Goal: Transaction & Acquisition: Obtain resource

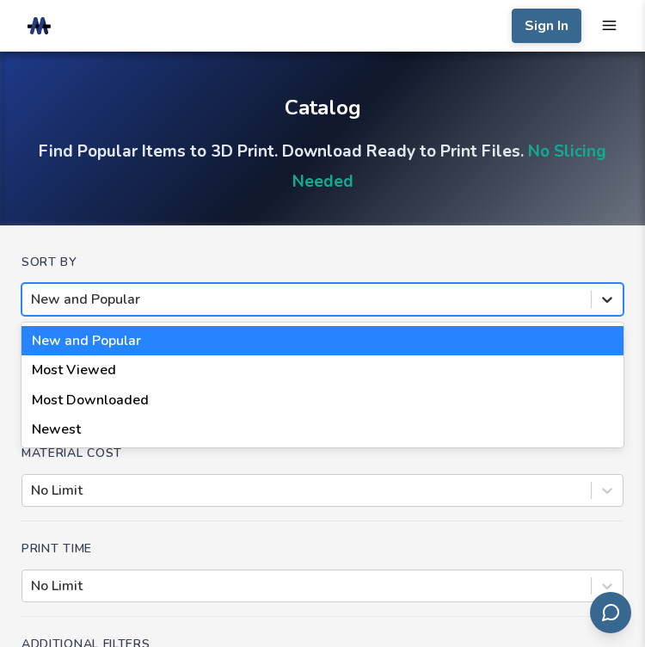
click at [607, 306] on icon at bounding box center [607, 299] width 17 height 17
click at [607, 298] on icon at bounding box center [607, 299] width 17 height 17
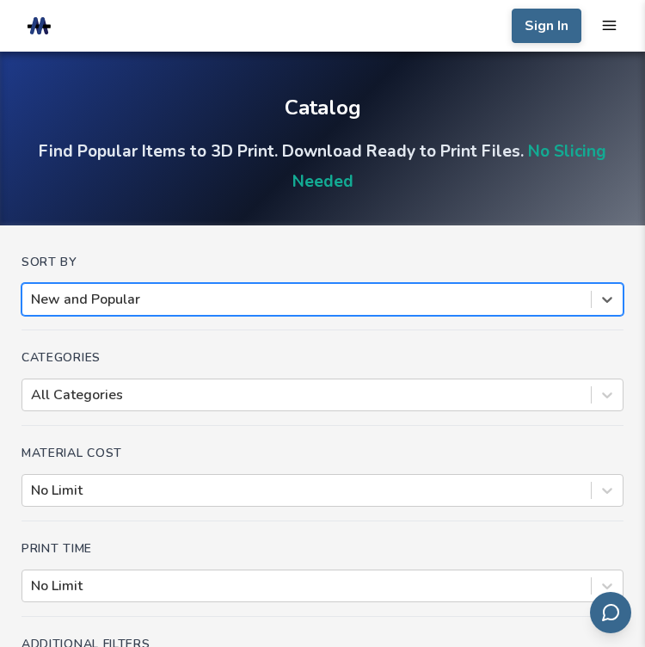
click at [356, 375] on div "Categories All Categories" at bounding box center [323, 388] width 602 height 75
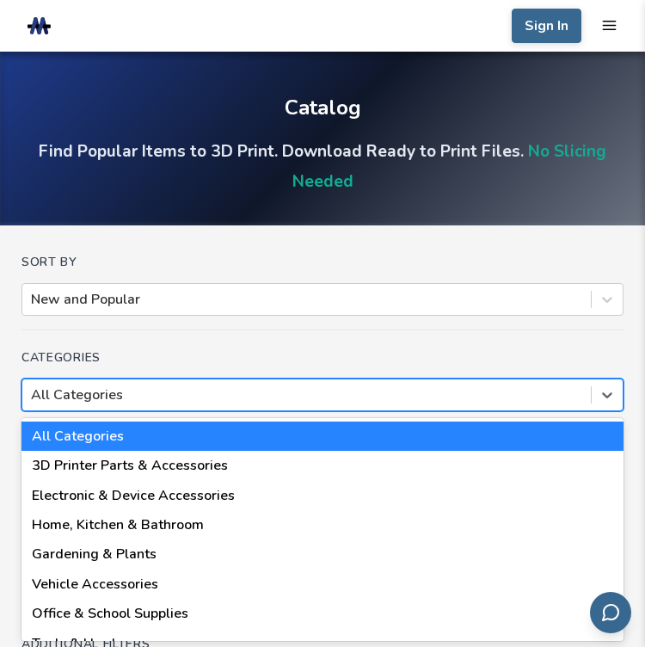
click at [371, 390] on div "18 results available. Use Up and Down to choose options, press Enter to select …" at bounding box center [323, 394] width 602 height 33
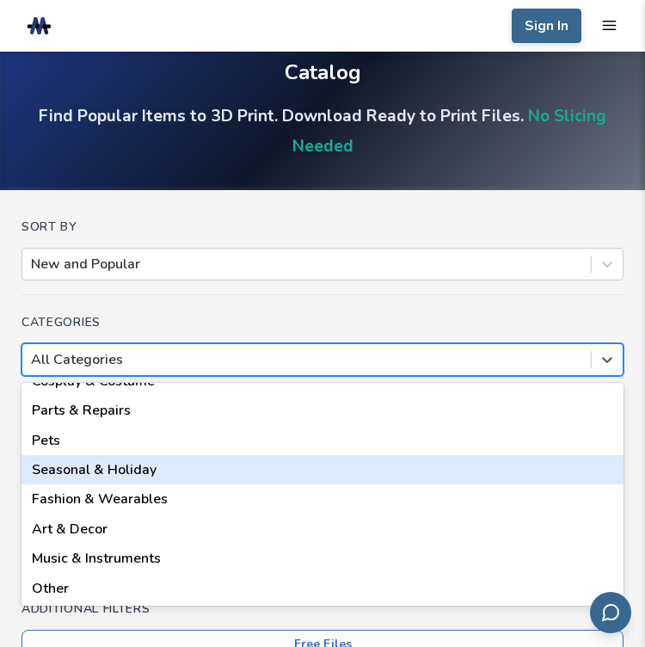
scroll to position [316, 0]
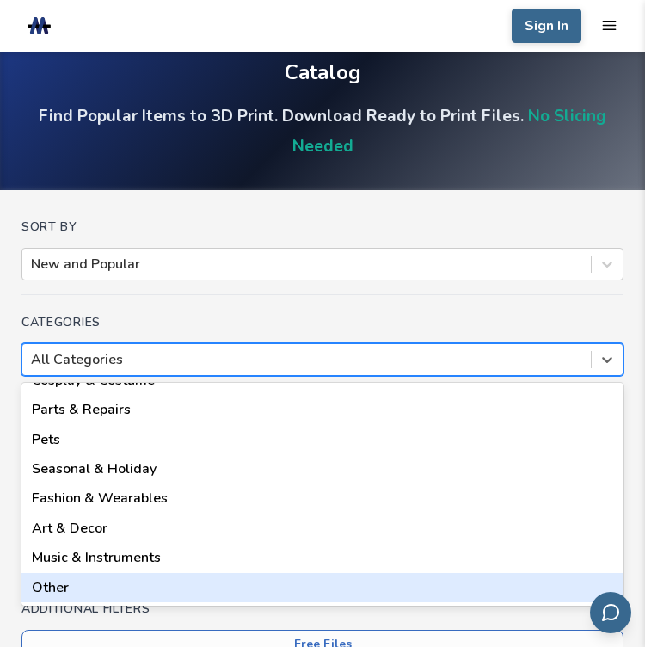
click at [52, 596] on div "Other" at bounding box center [323, 587] width 602 height 29
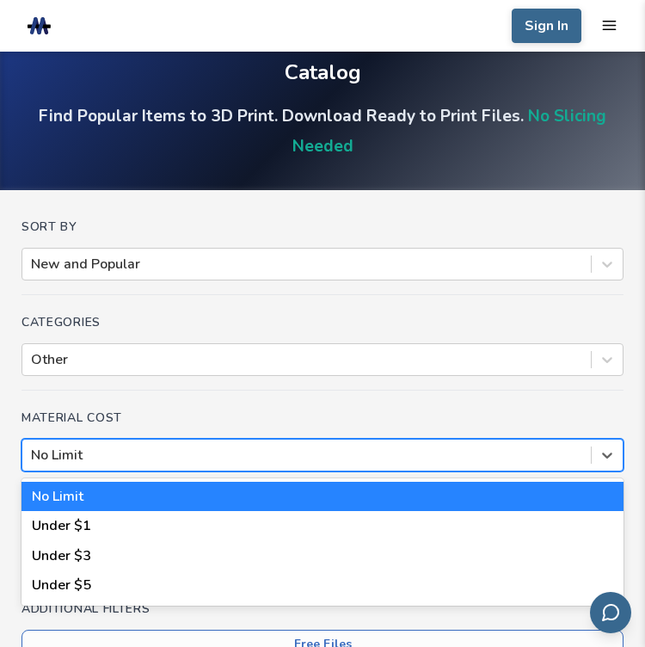
scroll to position [57, 0]
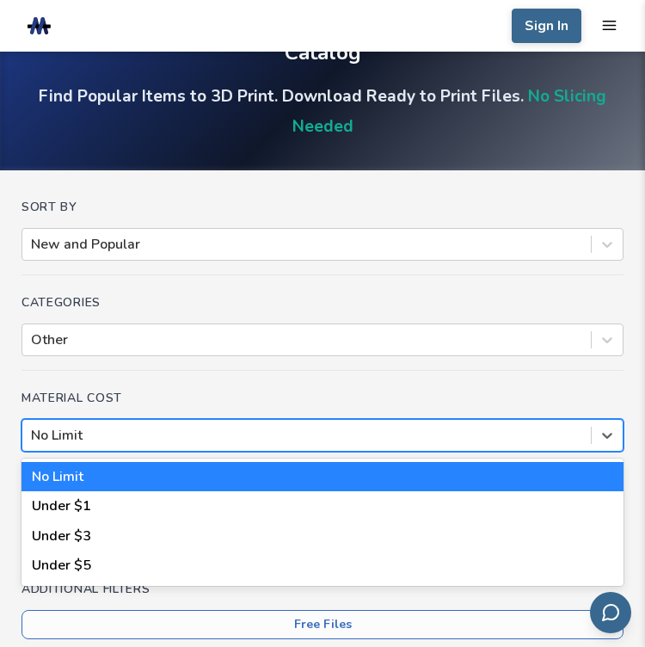
click at [184, 445] on div "No Limit" at bounding box center [306, 435] width 568 height 26
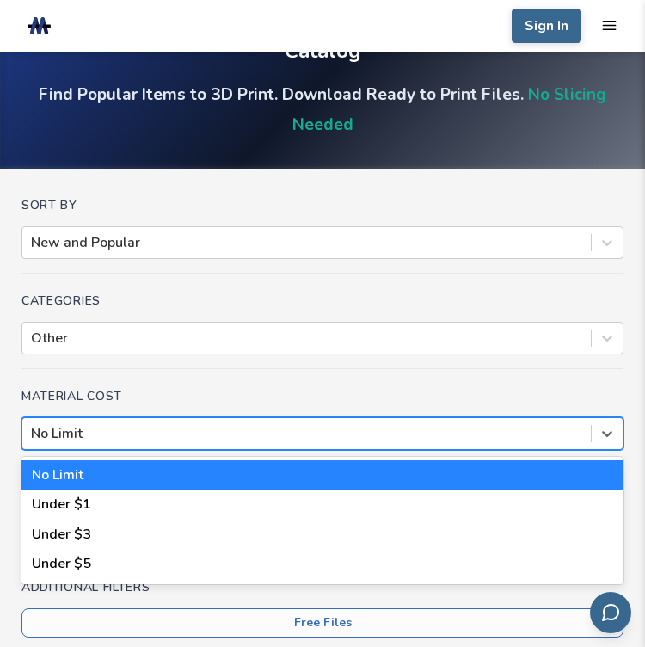
click at [136, 467] on div "No Limit" at bounding box center [323, 474] width 602 height 29
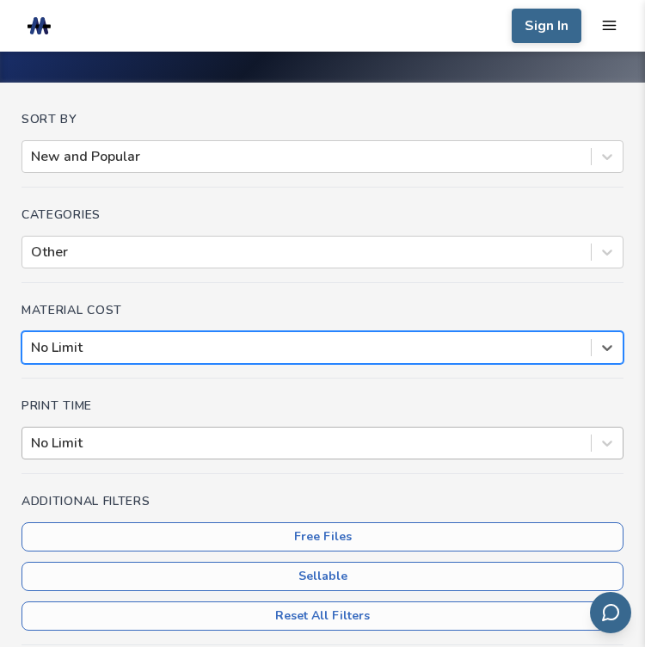
scroll to position [229, 0]
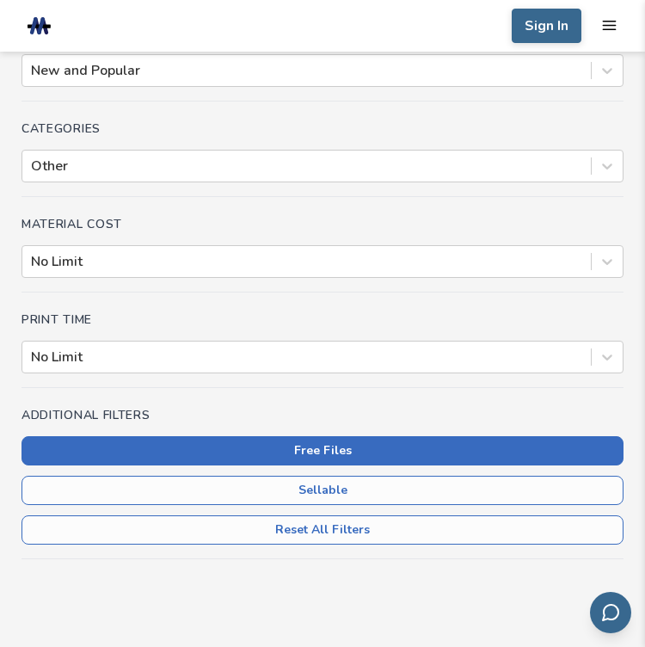
click at [361, 452] on button "Free Files" at bounding box center [323, 450] width 602 height 29
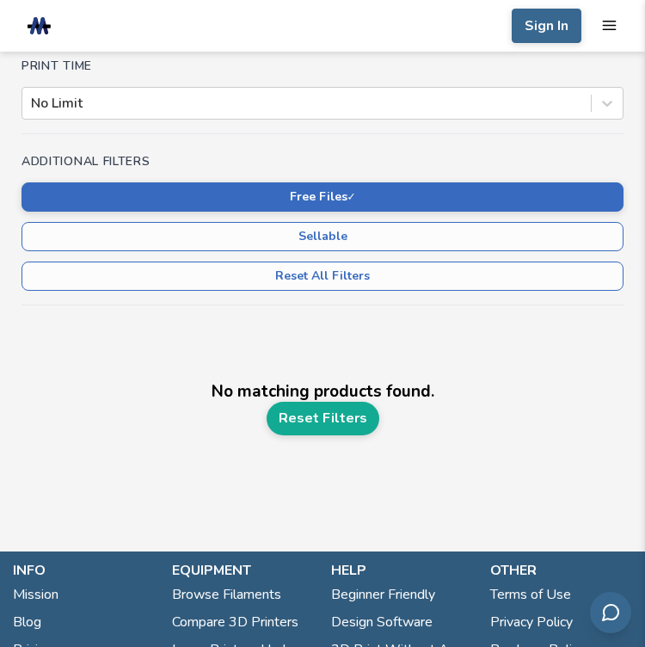
scroll to position [487, 0]
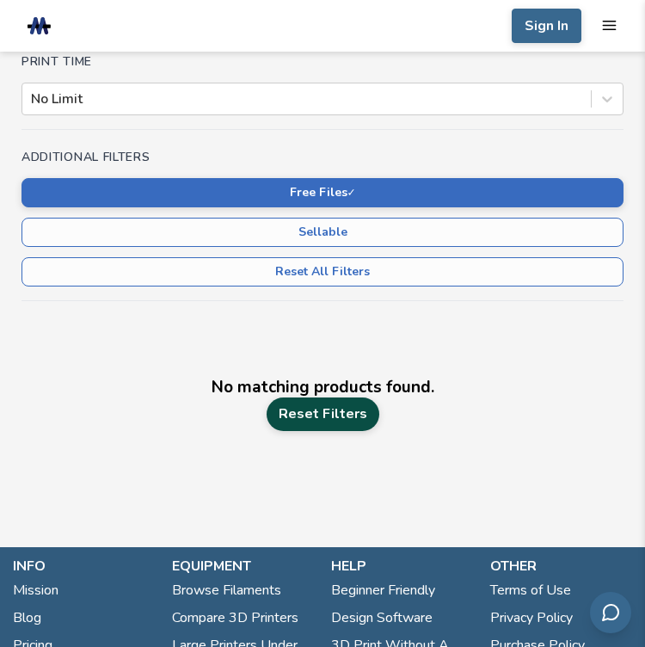
click at [303, 422] on link "Reset Filters" at bounding box center [323, 413] width 113 height 33
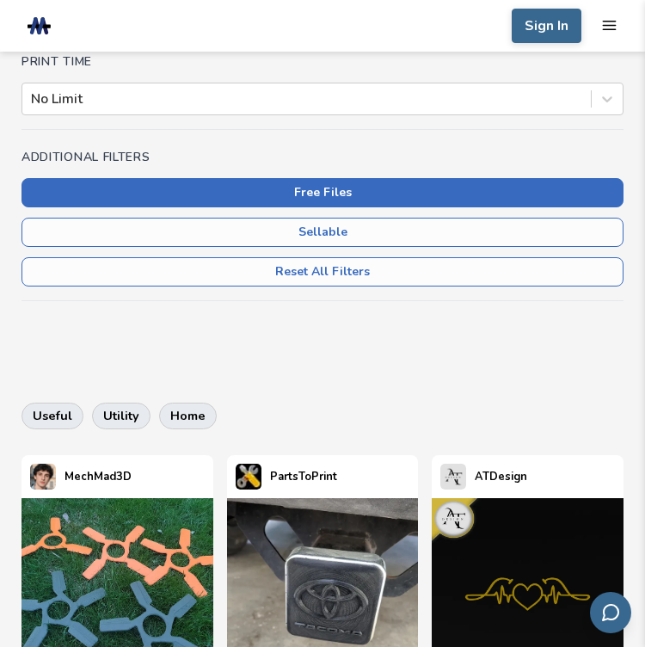
click at [327, 186] on button "Free Files" at bounding box center [323, 192] width 602 height 29
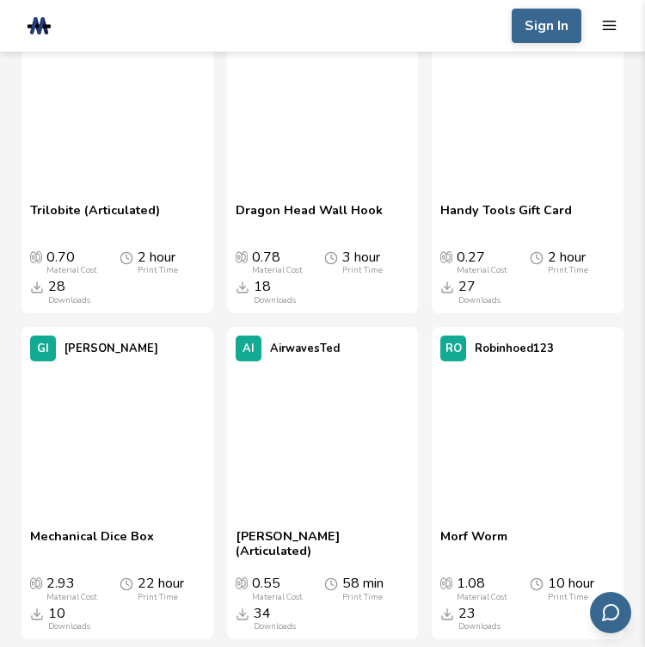
scroll to position [5561, 0]
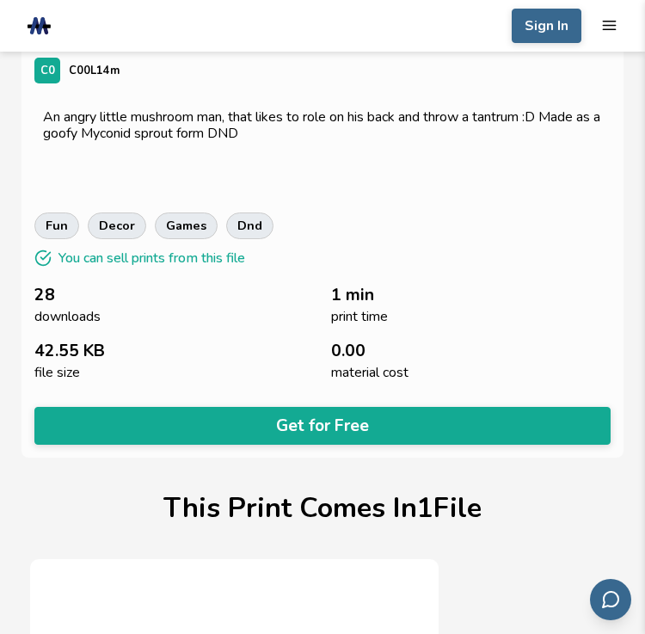
scroll to position [475, 0]
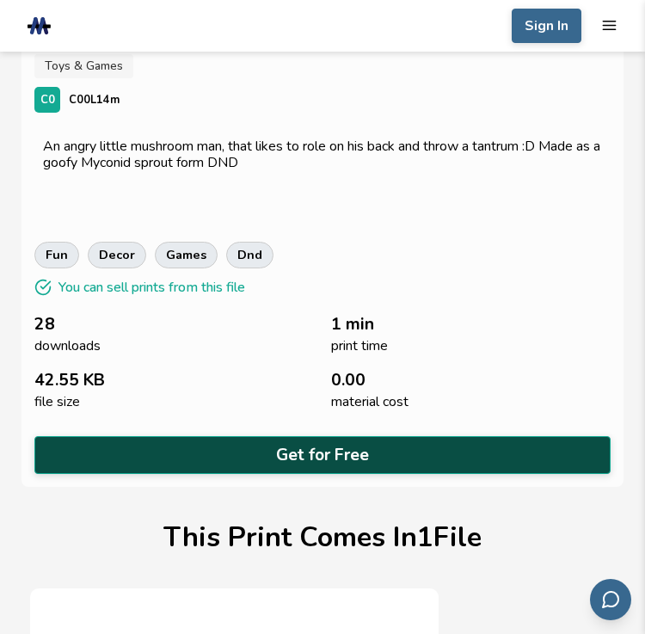
click at [224, 443] on button "Get for Free" at bounding box center [322, 455] width 576 height 38
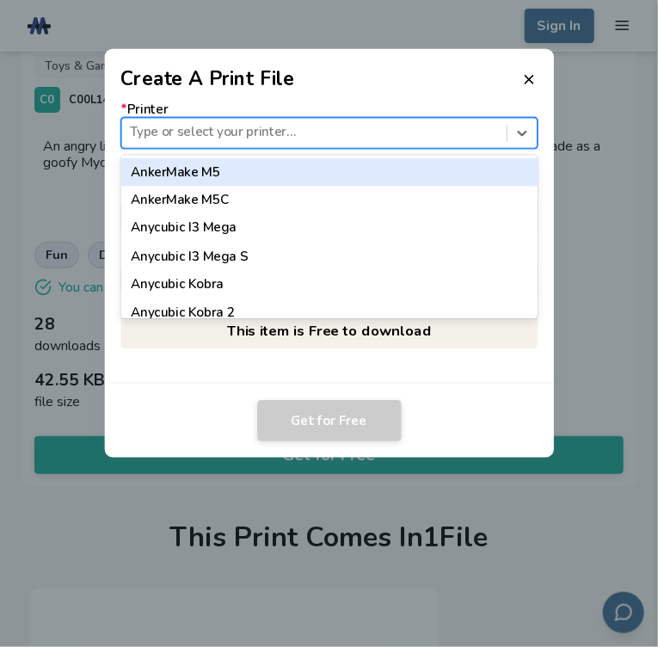
click at [388, 133] on div at bounding box center [314, 133] width 368 height 18
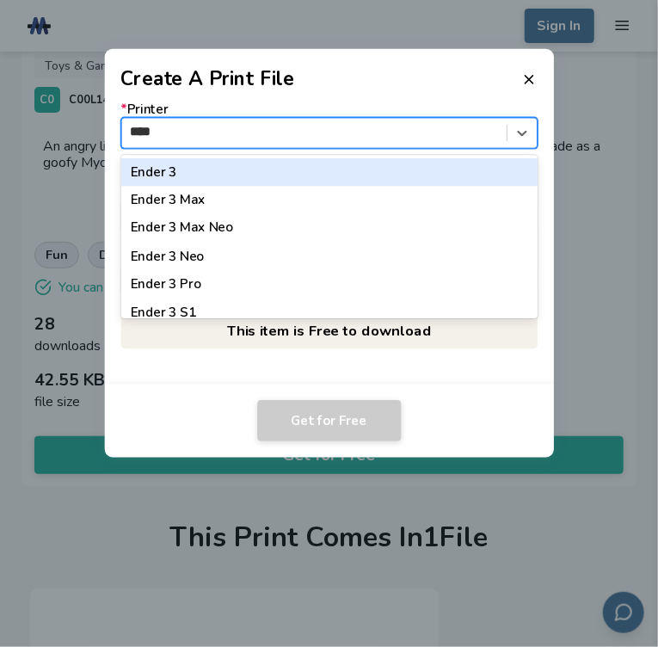
type input "*****"
click at [185, 166] on div "Ender 3" at bounding box center [328, 172] width 417 height 28
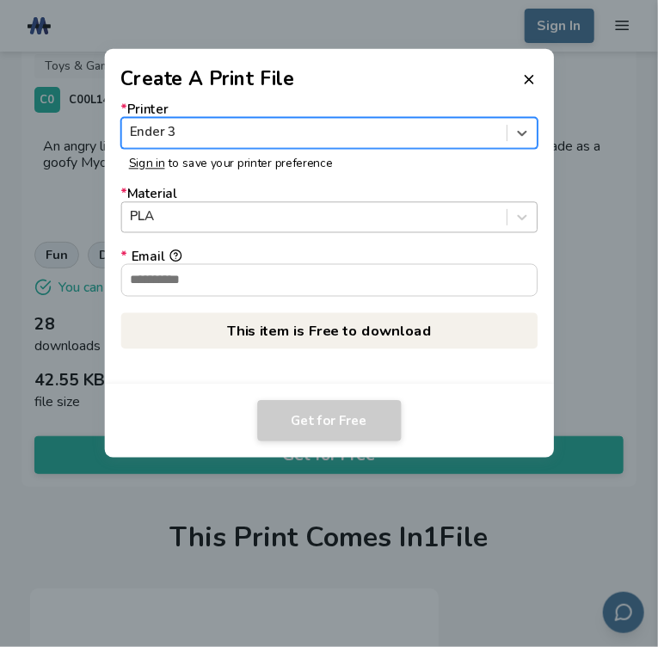
click at [409, 223] on div at bounding box center [314, 216] width 368 height 18
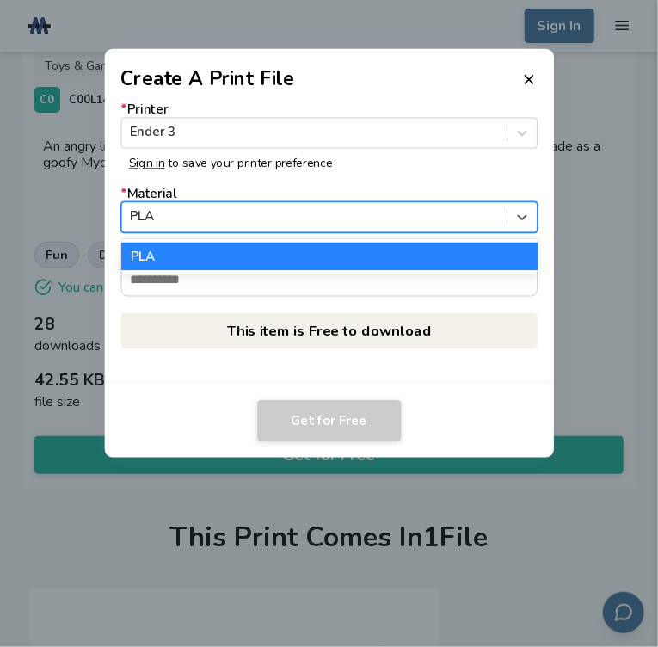
click at [409, 223] on div at bounding box center [314, 216] width 368 height 18
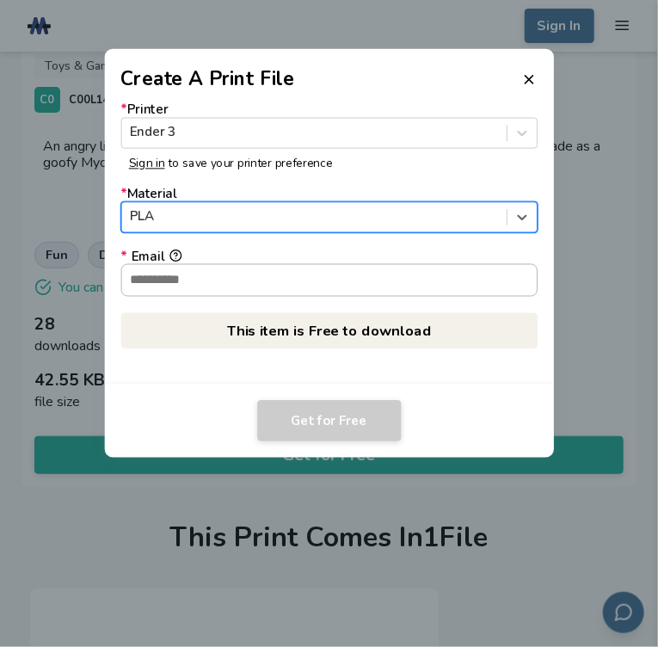
click at [361, 278] on input "* Email" at bounding box center [328, 280] width 415 height 31
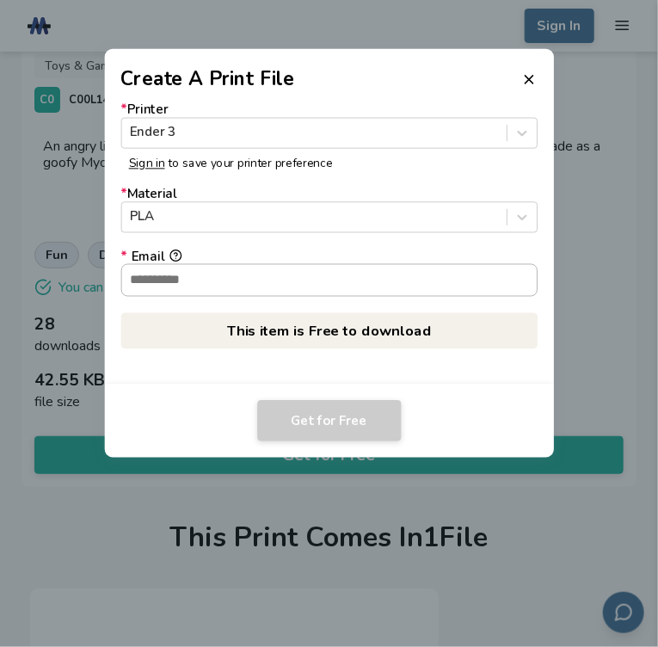
type input "**********"
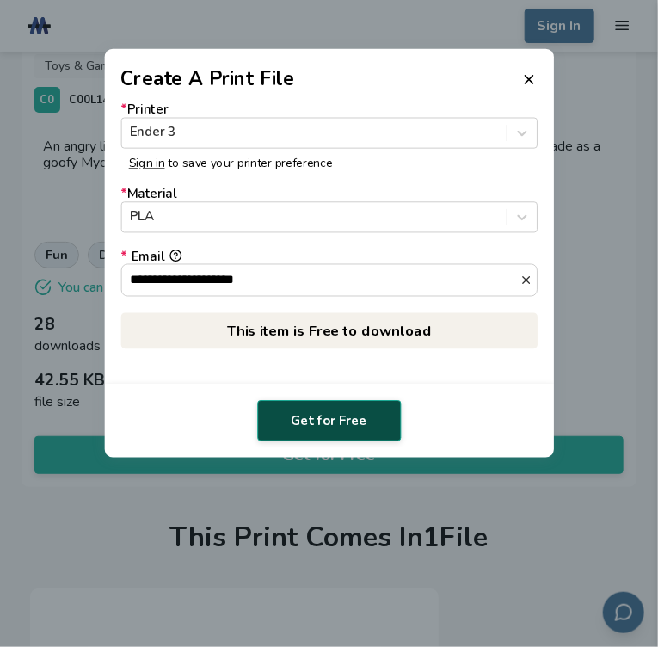
click at [354, 419] on button "Get for Free" at bounding box center [329, 420] width 144 height 41
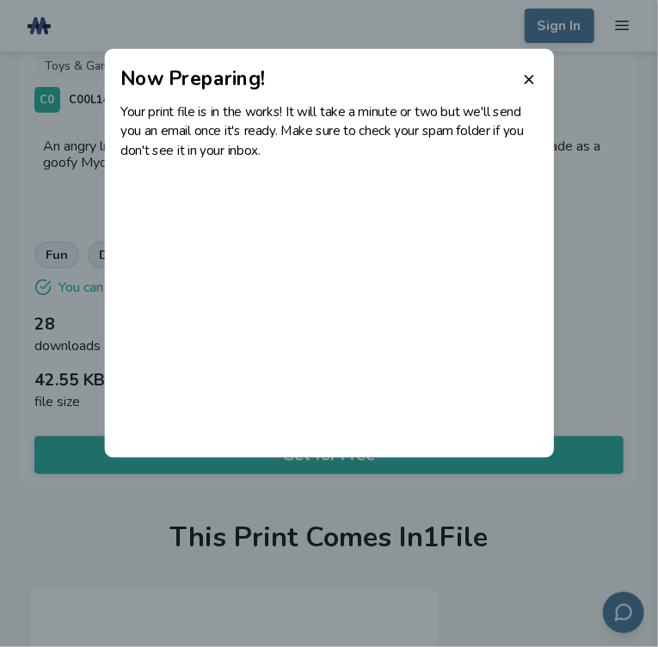
click at [517, 79] on header "Now Preparing!" at bounding box center [329, 71] width 450 height 45
click at [529, 79] on line at bounding box center [529, 80] width 8 height 8
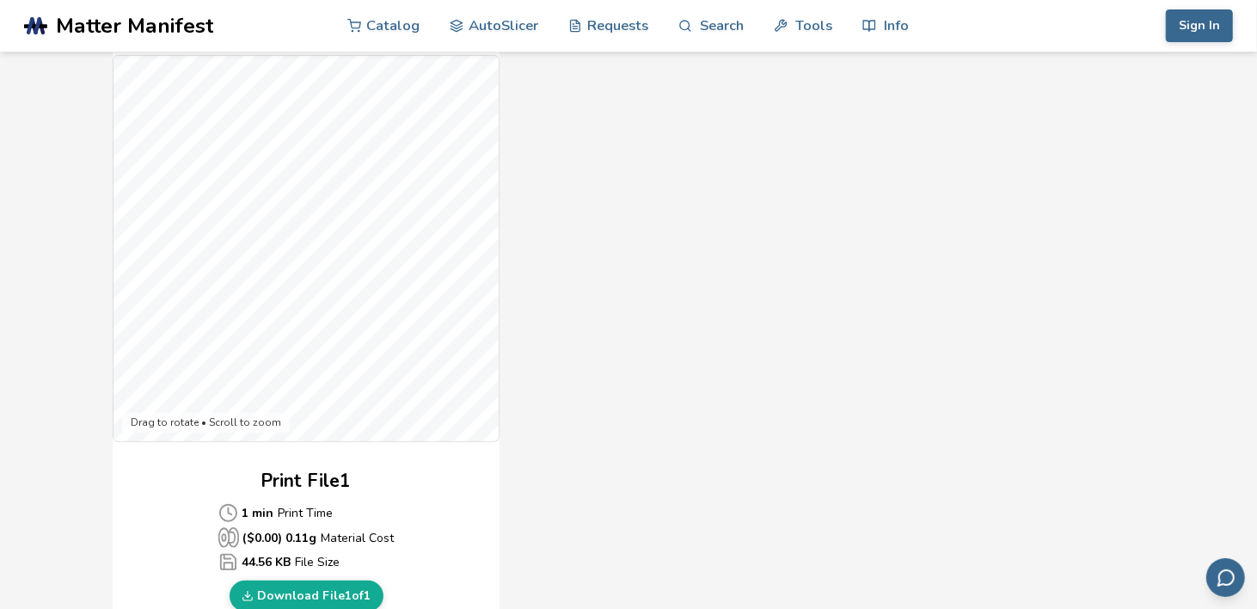
scroll to position [516, 0]
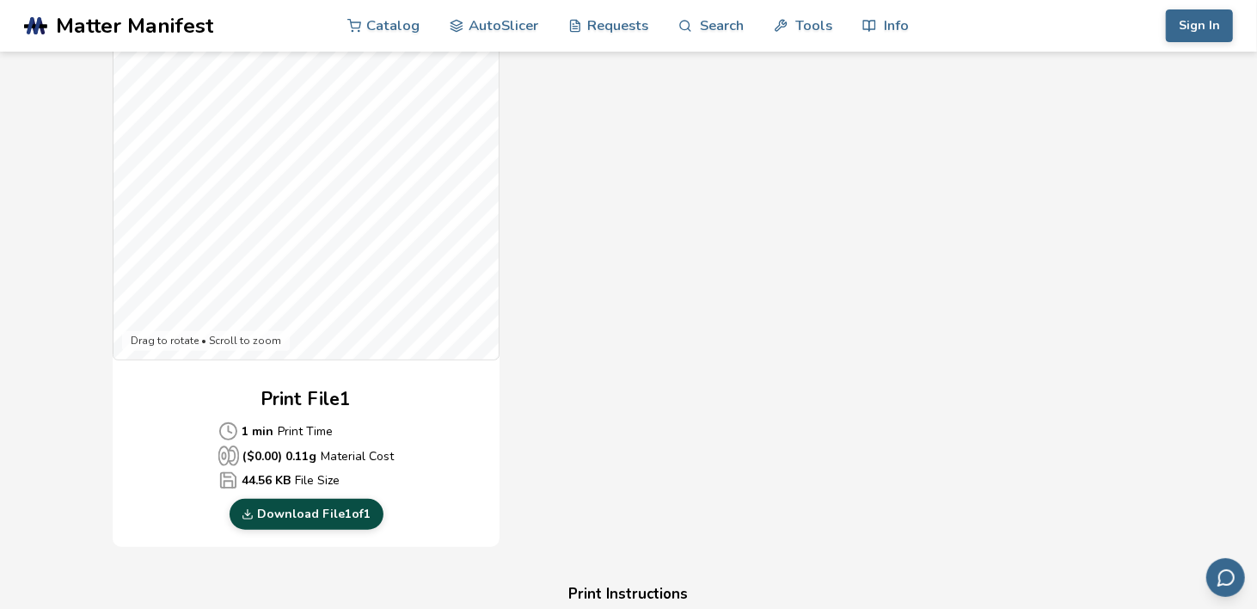
click at [317, 515] on link "Download File 1 of 1" at bounding box center [307, 514] width 154 height 31
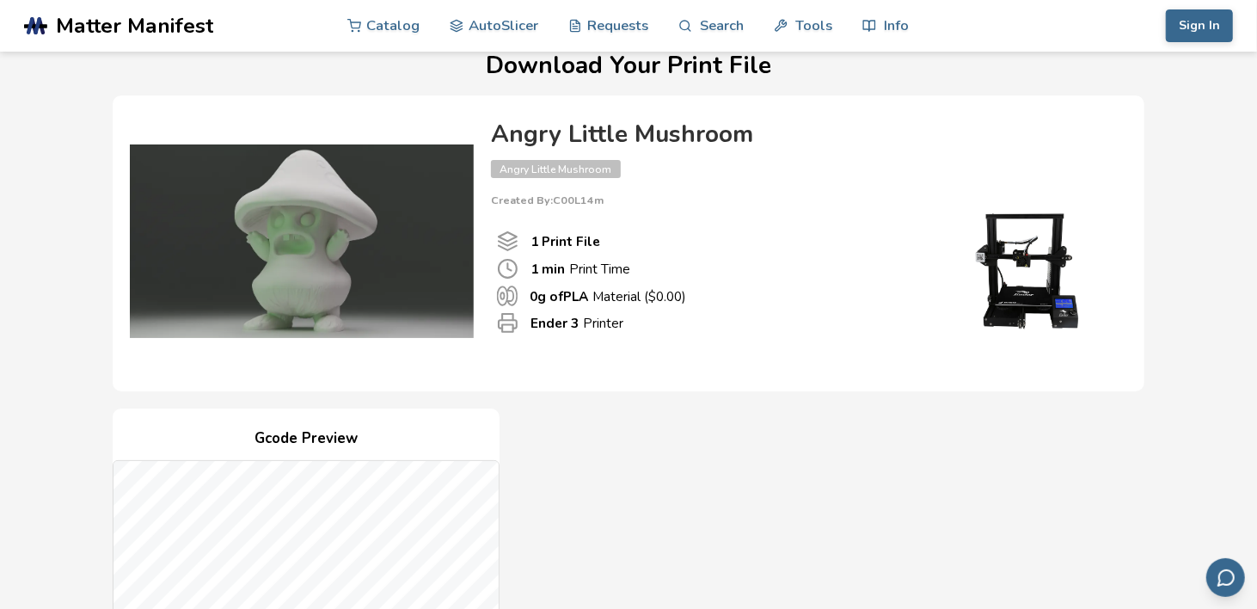
scroll to position [0, 0]
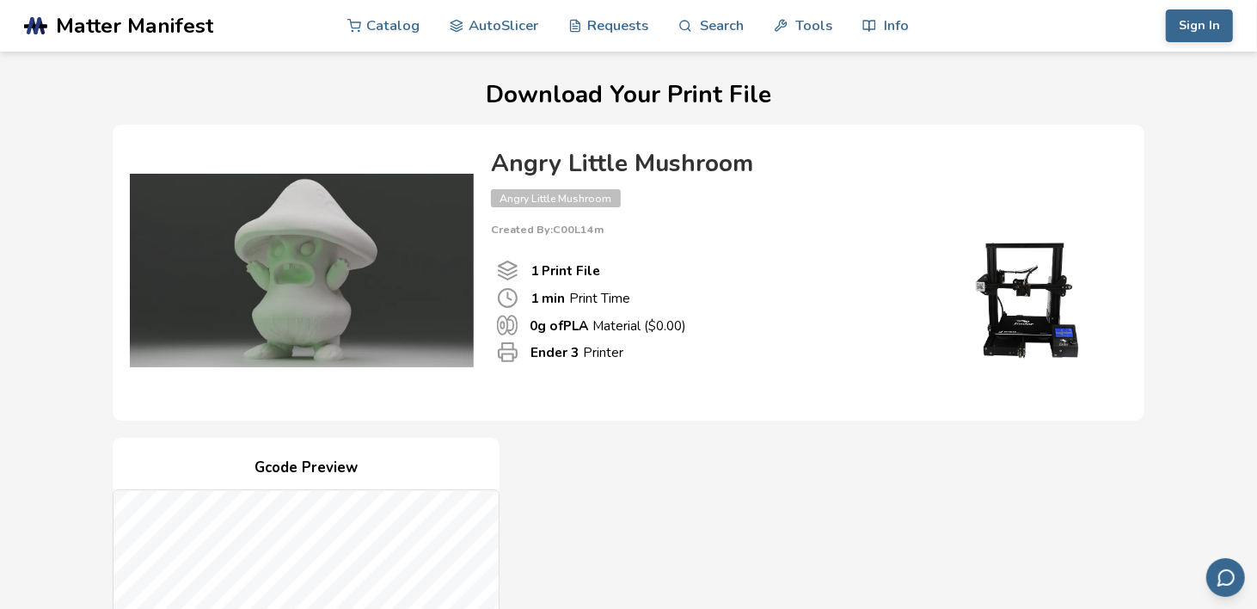
click at [560, 347] on b "Ender 3" at bounding box center [555, 352] width 48 height 18
click at [317, 276] on img at bounding box center [302, 271] width 344 height 258
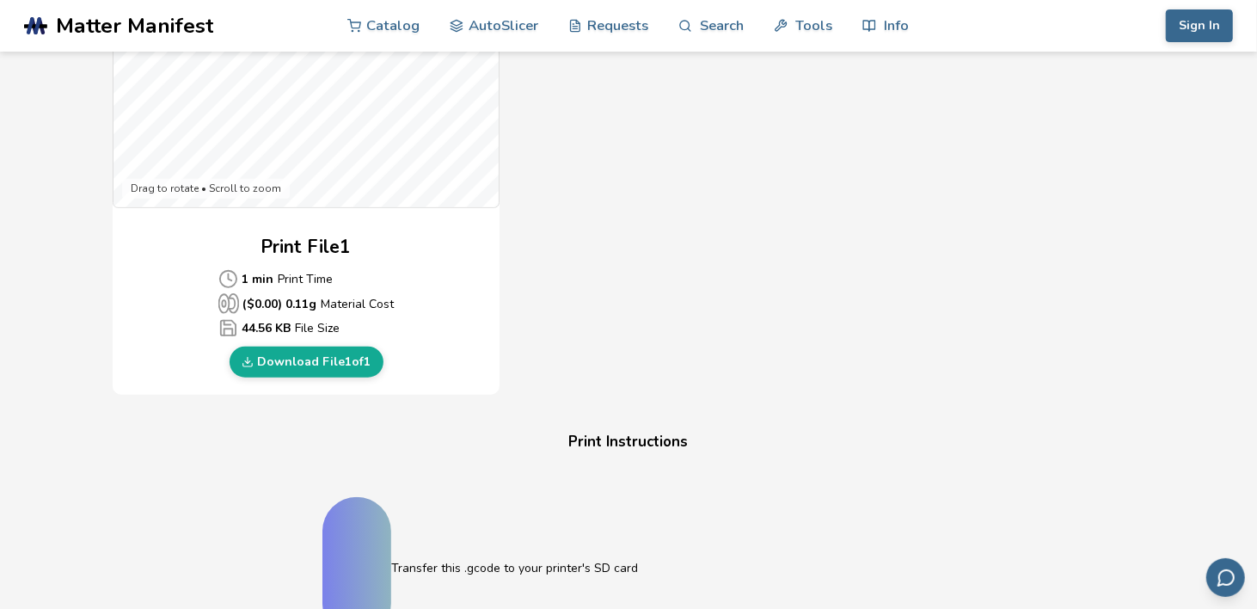
scroll to position [688, 0]
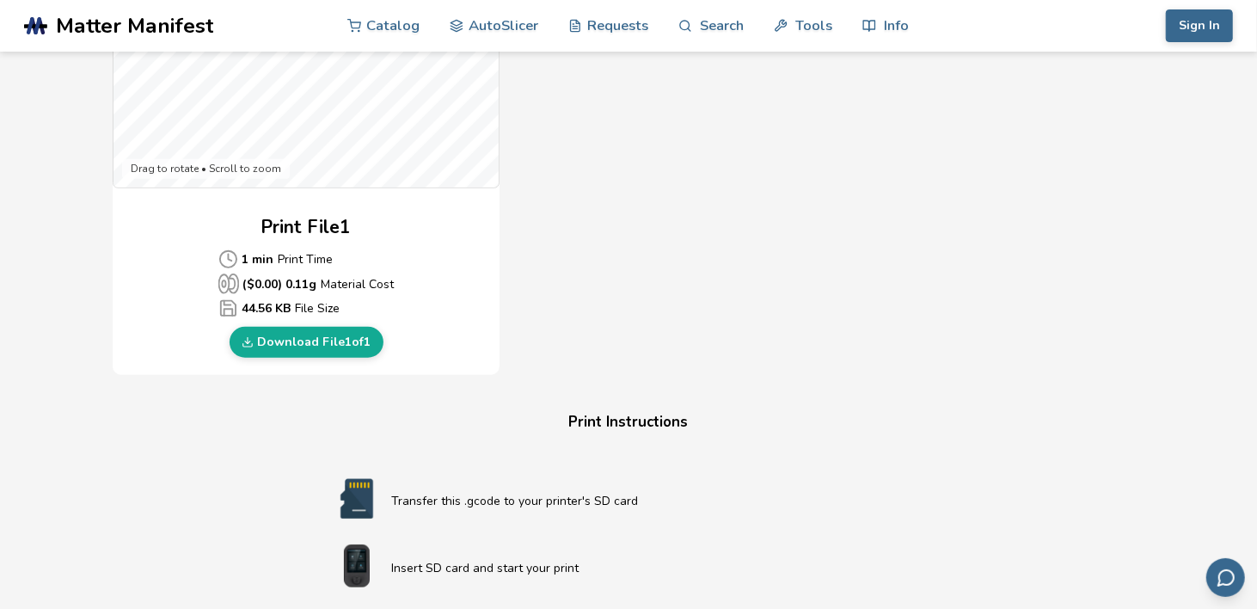
click at [504, 498] on p "Transfer this .gcode to your printer's SD card" at bounding box center [663, 501] width 544 height 18
click at [355, 489] on img at bounding box center [357, 498] width 69 height 43
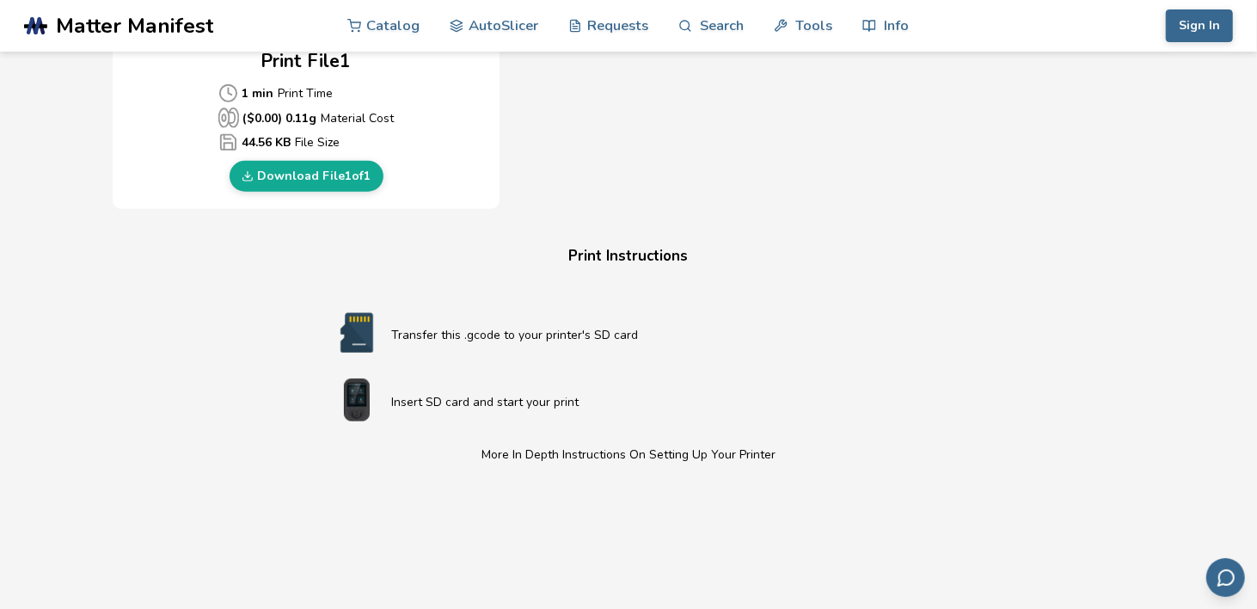
scroll to position [662, 0]
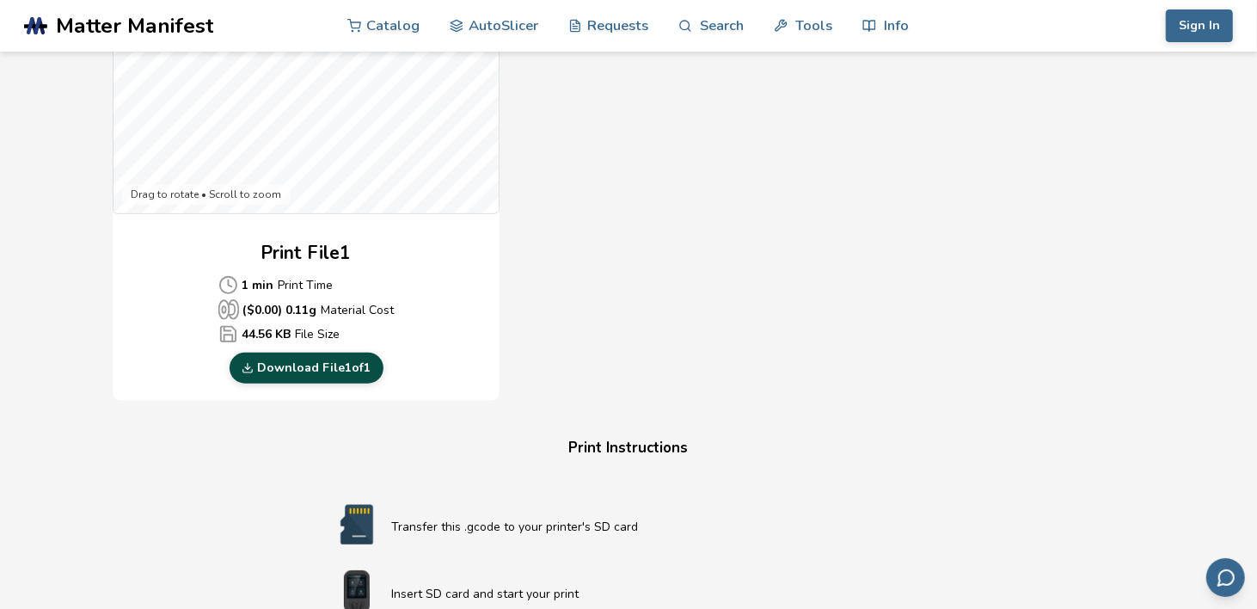
click at [313, 372] on link "Download File 1 of 1" at bounding box center [307, 368] width 154 height 31
click at [309, 372] on link "Download File 1 of 1" at bounding box center [307, 368] width 154 height 31
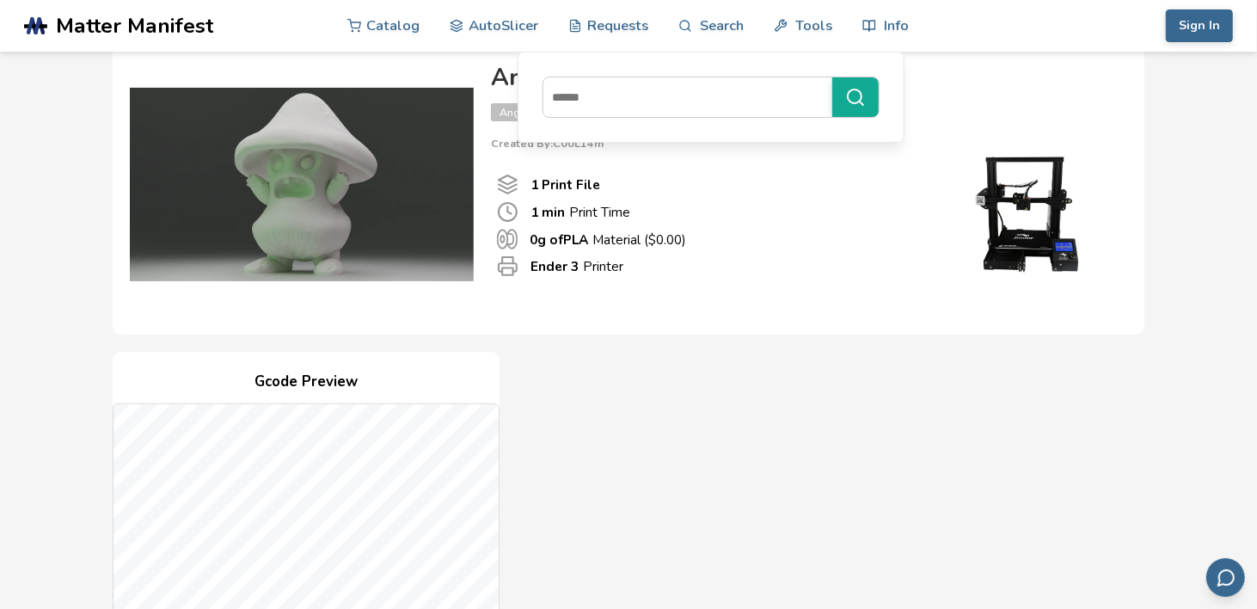
scroll to position [0, 0]
